Goal: Information Seeking & Learning: Learn about a topic

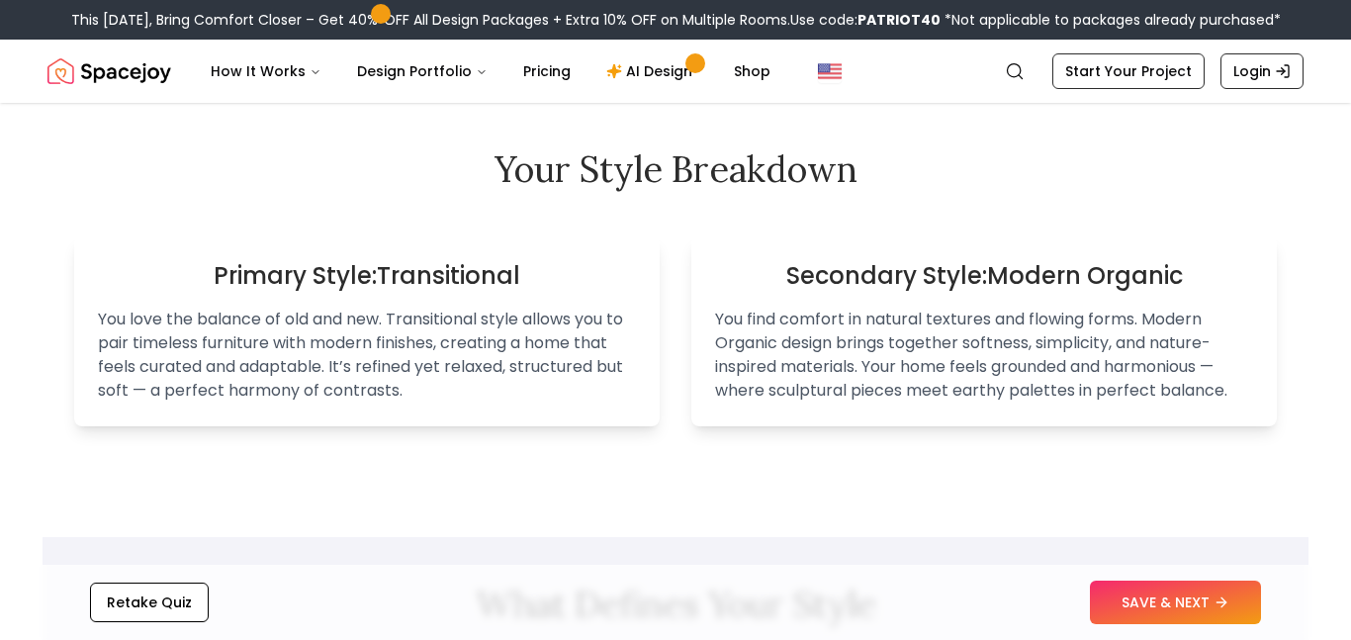
scroll to position [1203, 0]
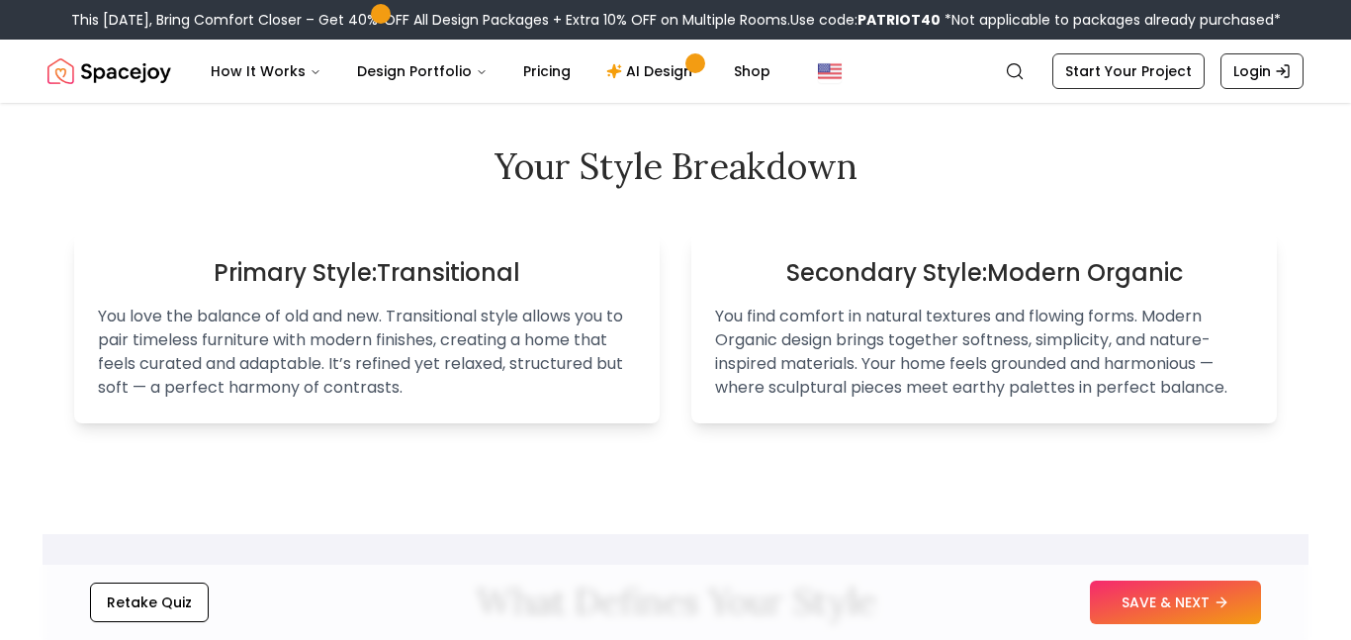
click at [1090, 257] on h3 "Secondary Style: Modern Organic" at bounding box center [984, 273] width 538 height 32
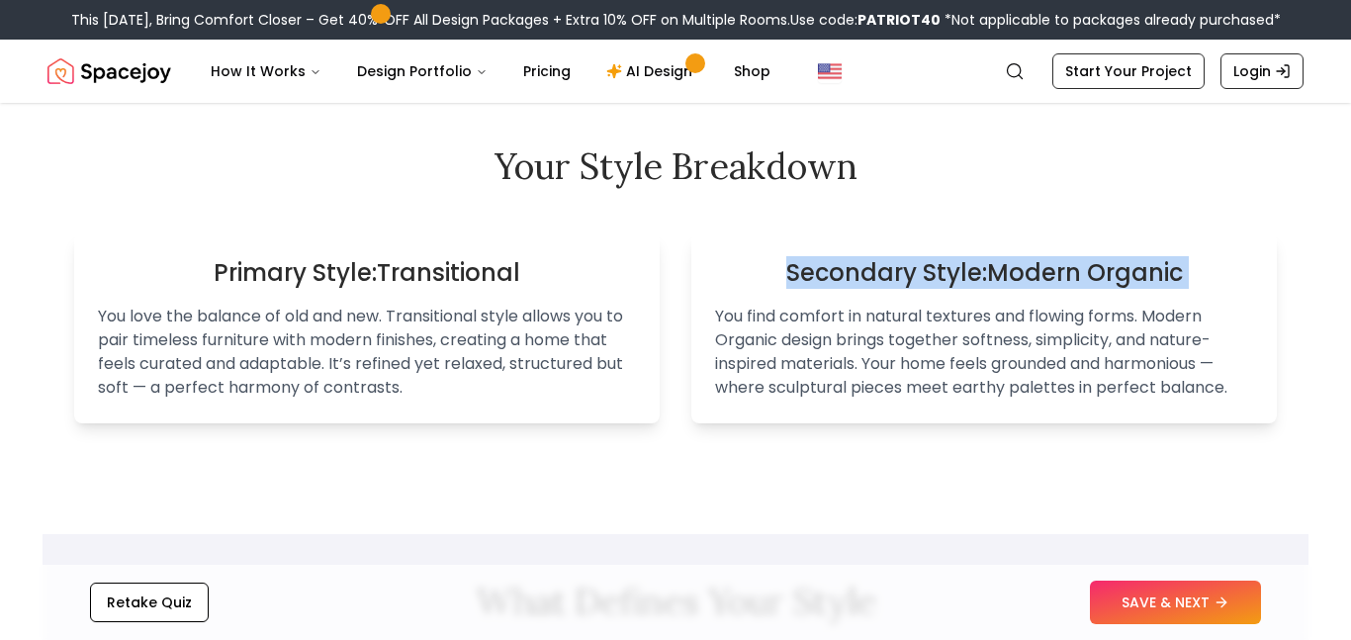
click at [1146, 265] on h3 "Secondary Style: Modern Organic" at bounding box center [984, 273] width 538 height 32
drag, startPoint x: 1180, startPoint y: 273, endPoint x: 996, endPoint y: 279, distance: 184.1
click at [996, 279] on h3 "Secondary Style: Modern Organic" at bounding box center [984, 273] width 538 height 32
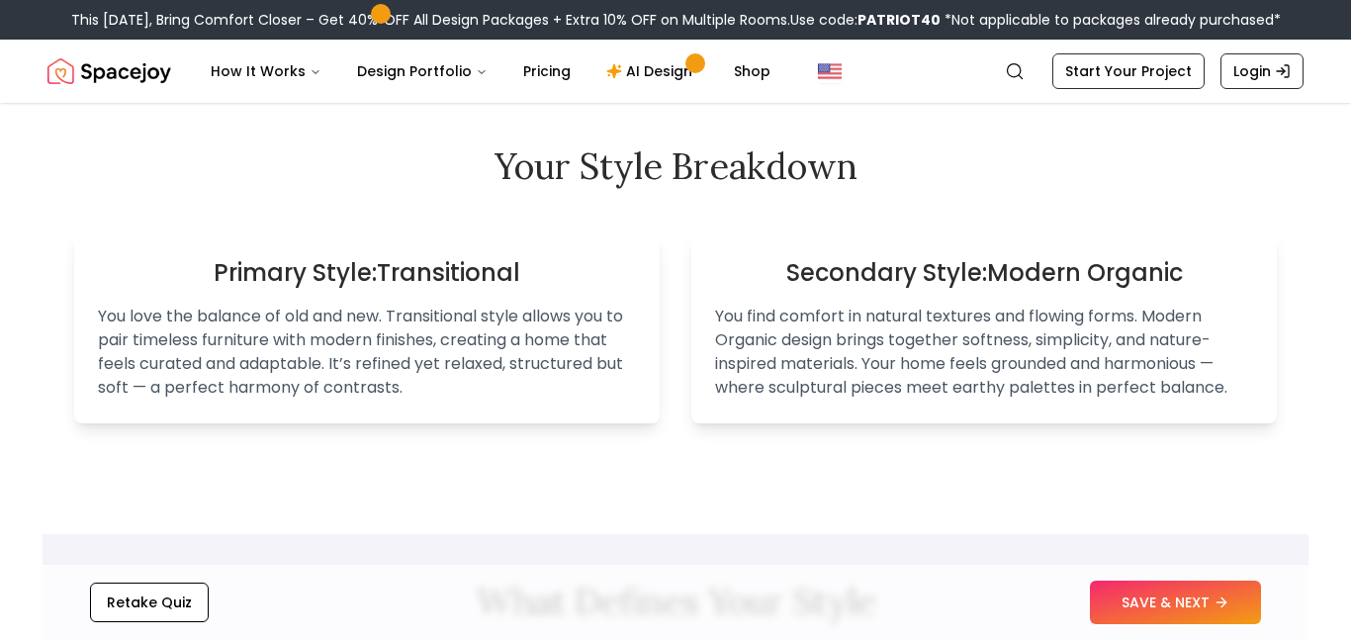
click at [532, 289] on div "Primary Style: Transitional You love the balance of old and new. Transitional s…" at bounding box center [367, 328] width 586 height 190
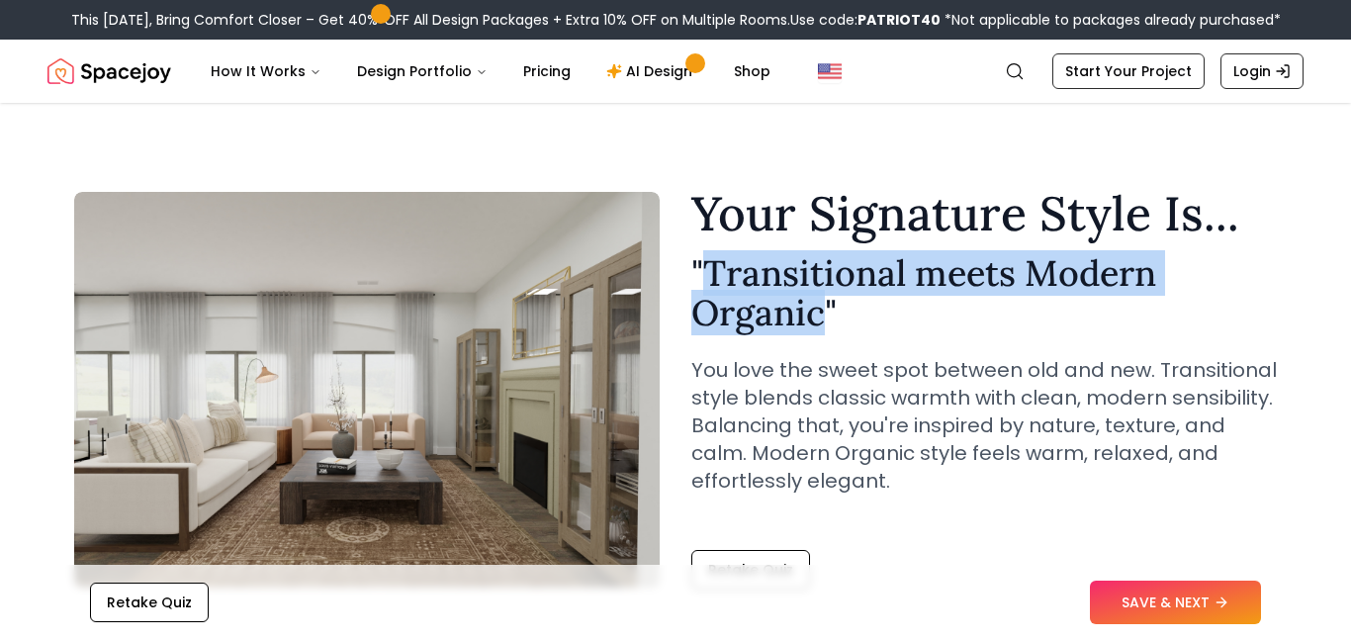
drag, startPoint x: 818, startPoint y: 313, endPoint x: 698, endPoint y: 271, distance: 126.7
click at [698, 271] on h2 "" Transitional meets Modern Organic "" at bounding box center [984, 292] width 586 height 79
copy h2 "Transitional meets Modern Organic"
